Goal: Task Accomplishment & Management: Use online tool/utility

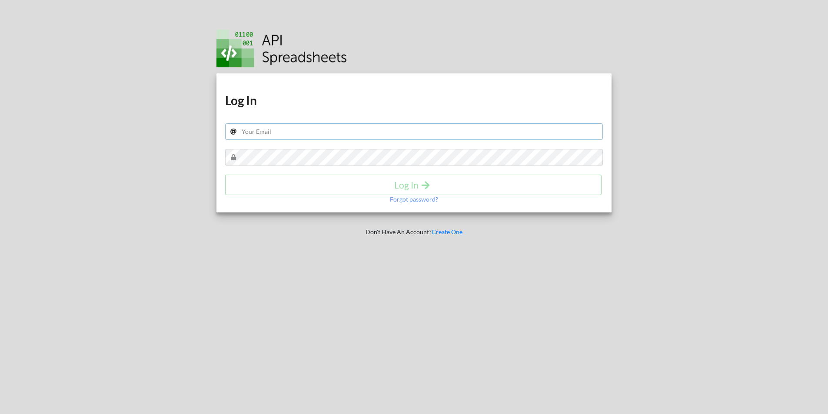
click at [308, 138] on input "text" at bounding box center [414, 131] width 378 height 17
type input "N"
type input "[EMAIL_ADDRESS][DOMAIN_NAME]"
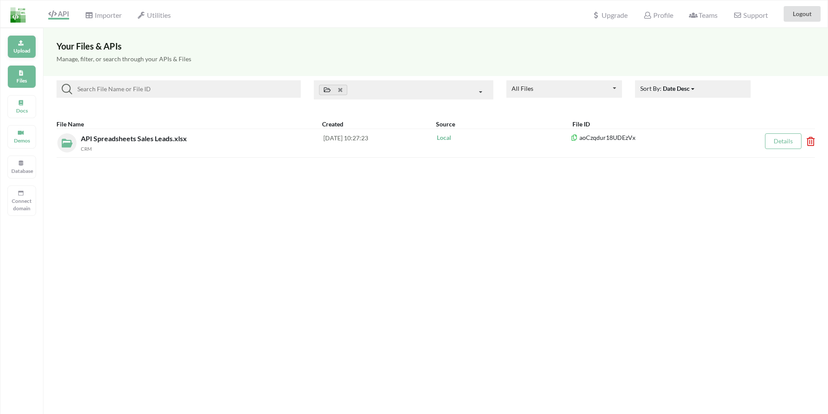
click at [14, 50] on p "Upload" at bounding box center [21, 50] width 21 height 7
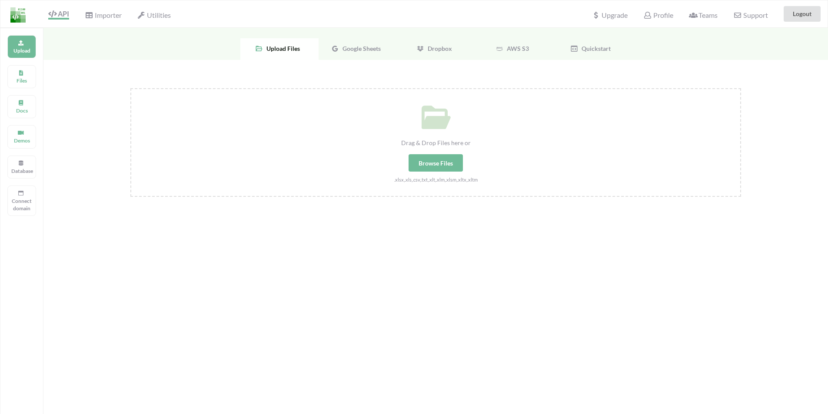
click at [458, 161] on div "Browse Files" at bounding box center [435, 162] width 54 height 17
click at [130, 88] on input "Drag & Drop Files here or Browse Files .xlsx,.xls,.csv,.txt,.xlt,.xlm,.xlsm,.xl…" at bounding box center [130, 88] width 0 height 0
type input "C:\fakepath\RFP_RFI Master sheet.xlsx"
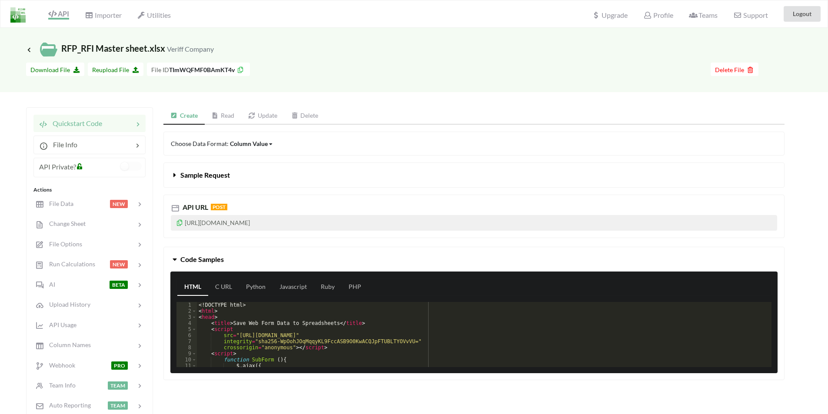
click at [81, 169] on span at bounding box center [80, 166] width 9 height 9
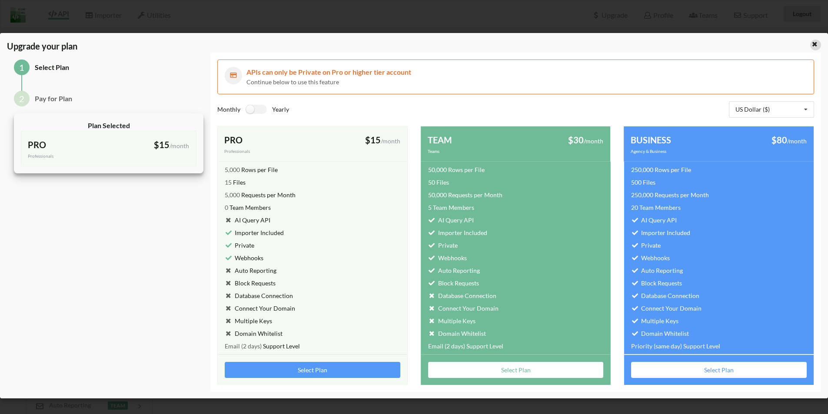
click at [814, 46] on icon at bounding box center [814, 43] width 7 height 6
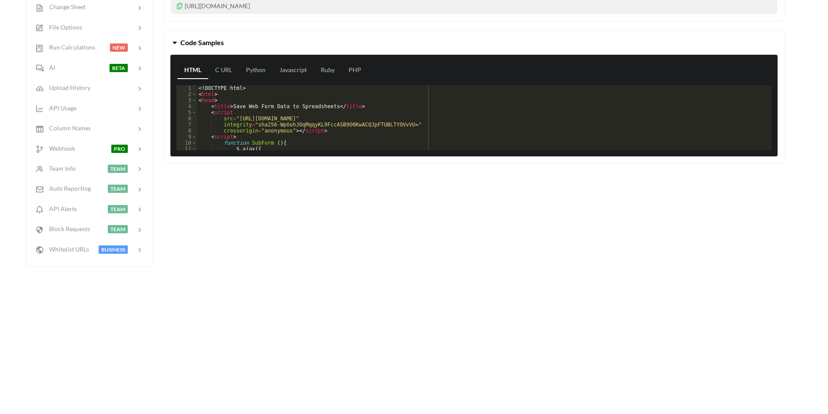
scroll to position [217, 0]
click at [60, 73] on div "AI BETA" at bounding box center [89, 67] width 114 height 20
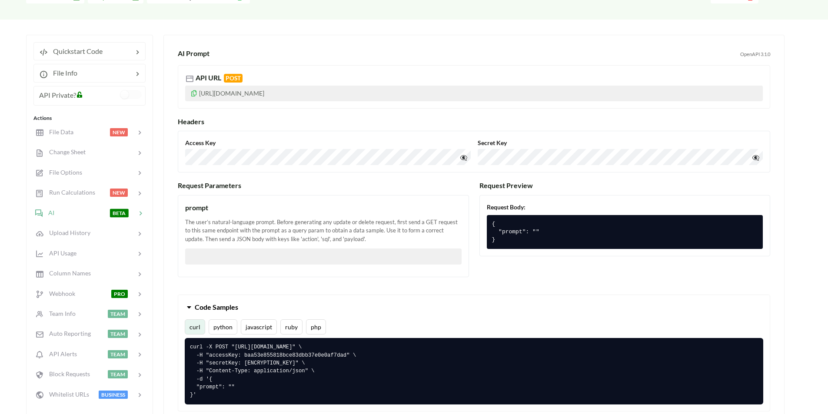
scroll to position [88, 0]
